Goal: Task Accomplishment & Management: Manage account settings

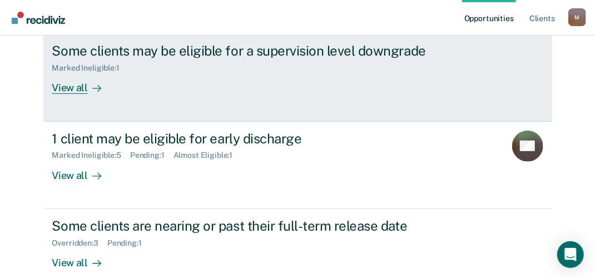
scroll to position [222, 0]
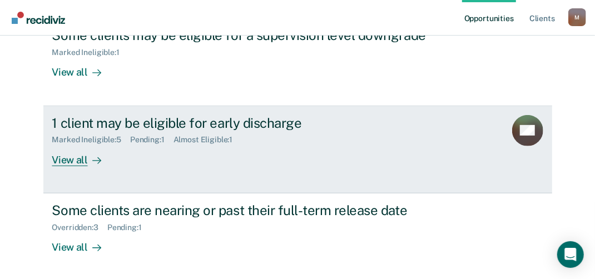
click at [71, 157] on div "View all" at bounding box center [83, 156] width 62 height 22
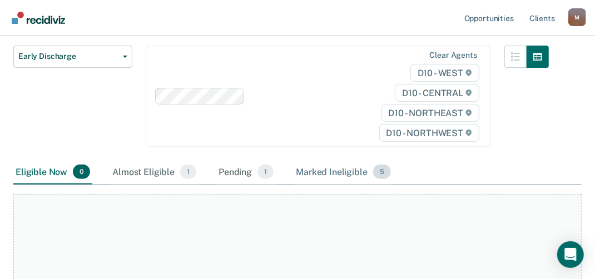
scroll to position [167, 0]
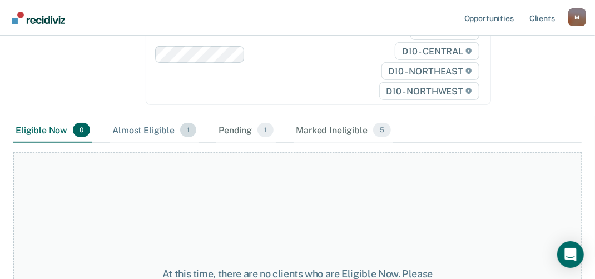
click at [156, 133] on div "Almost Eligible 1" at bounding box center [154, 130] width 88 height 24
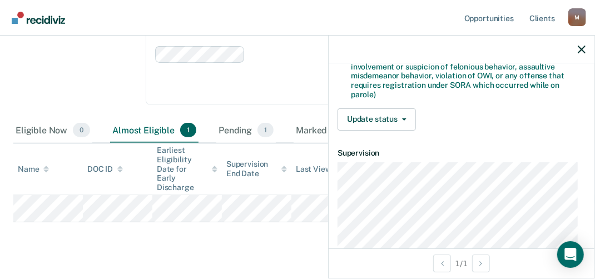
scroll to position [278, 0]
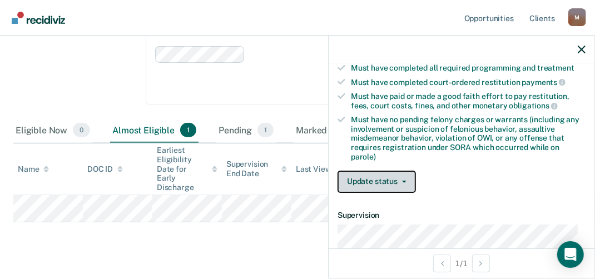
click at [362, 176] on button "Update status" at bounding box center [376, 182] width 78 height 22
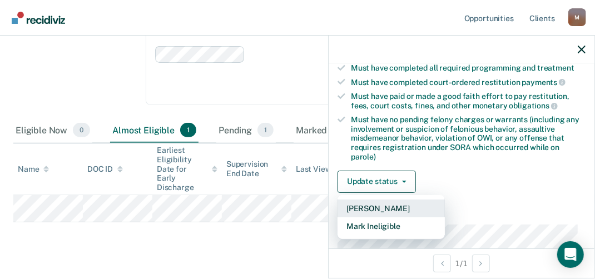
click at [370, 207] on button "[PERSON_NAME]" at bounding box center [390, 209] width 107 height 18
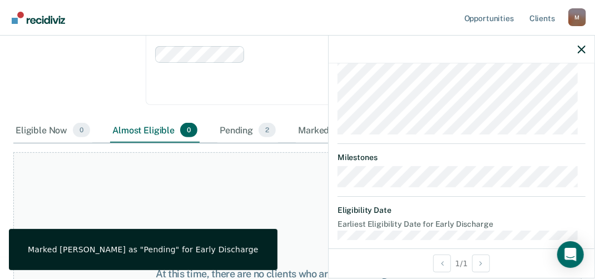
scroll to position [527, 0]
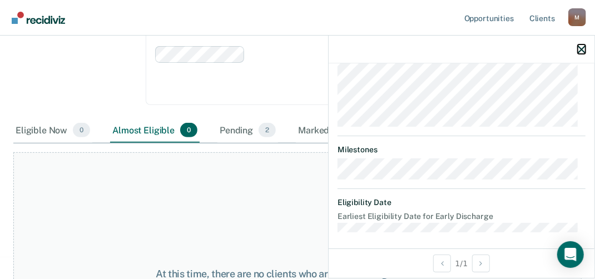
click at [585, 48] on icon "button" at bounding box center [582, 50] width 8 height 8
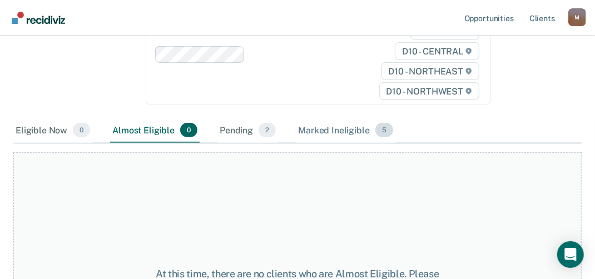
click at [313, 129] on div "Marked Ineligible 5" at bounding box center [345, 130] width 99 height 24
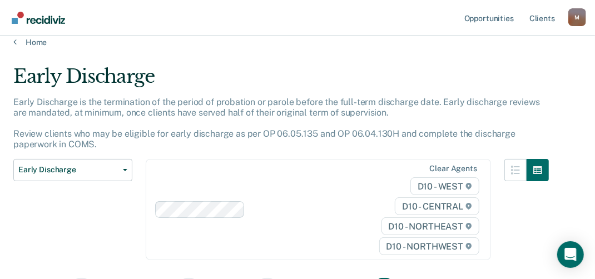
scroll to position [0, 0]
